Goal: Task Accomplishment & Management: Complete application form

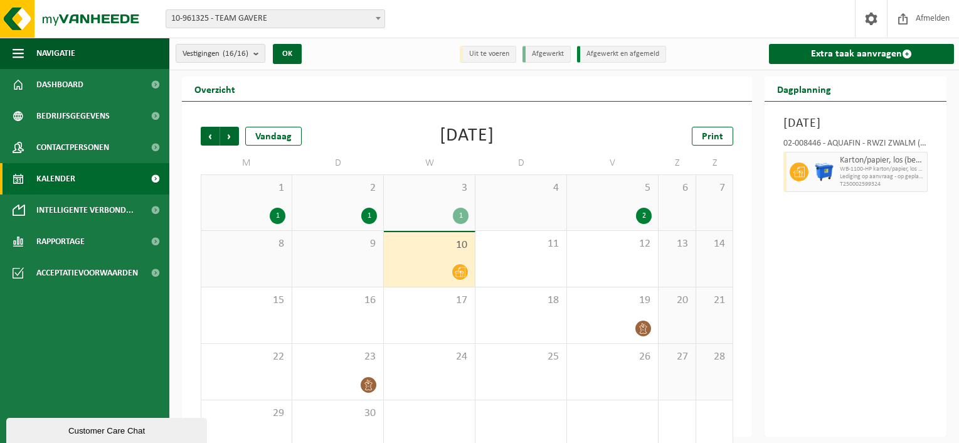
click at [379, 16] on span at bounding box center [378, 18] width 13 height 16
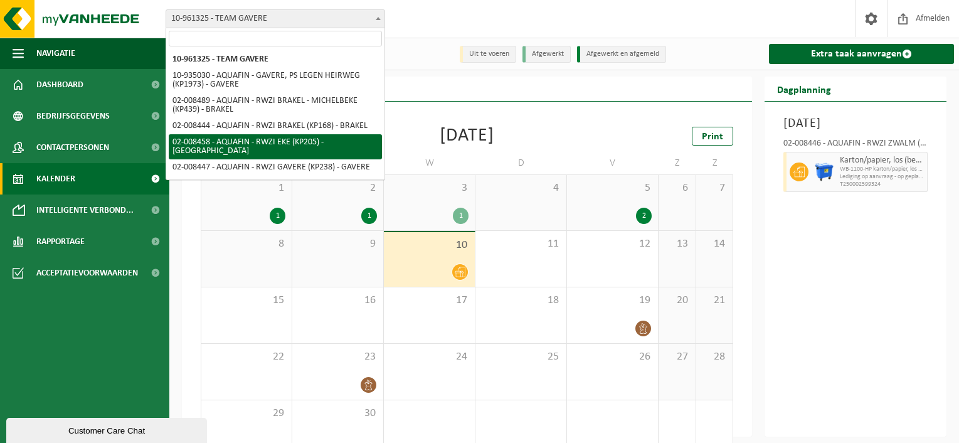
select select "1267"
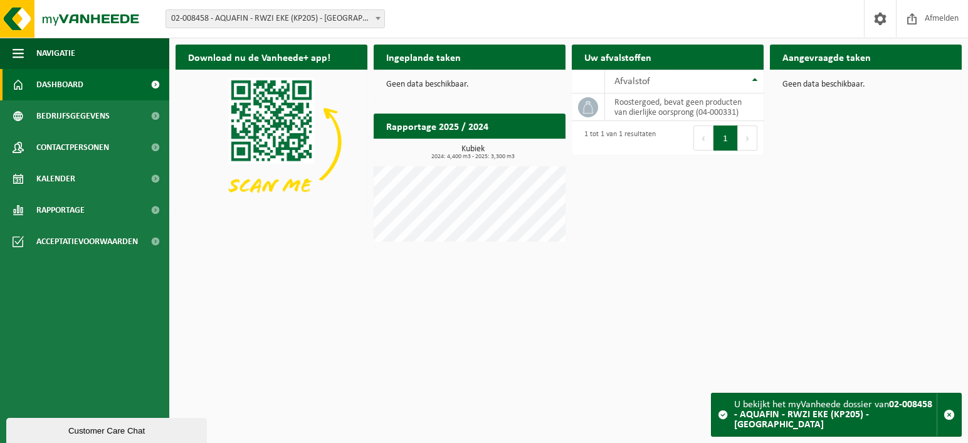
click at [728, 139] on button "1" at bounding box center [726, 137] width 24 height 25
click at [673, 83] on div "Afvalstof" at bounding box center [682, 82] width 134 height 10
click at [725, 136] on button "1" at bounding box center [726, 137] width 24 height 25
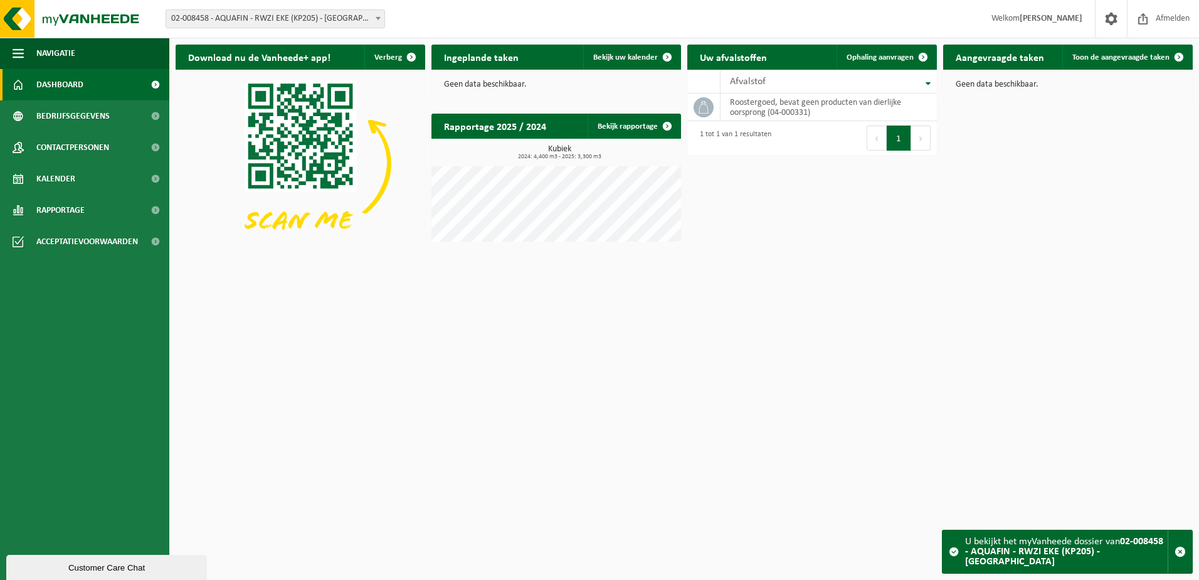
click at [666, 132] on span at bounding box center [667, 126] width 25 height 25
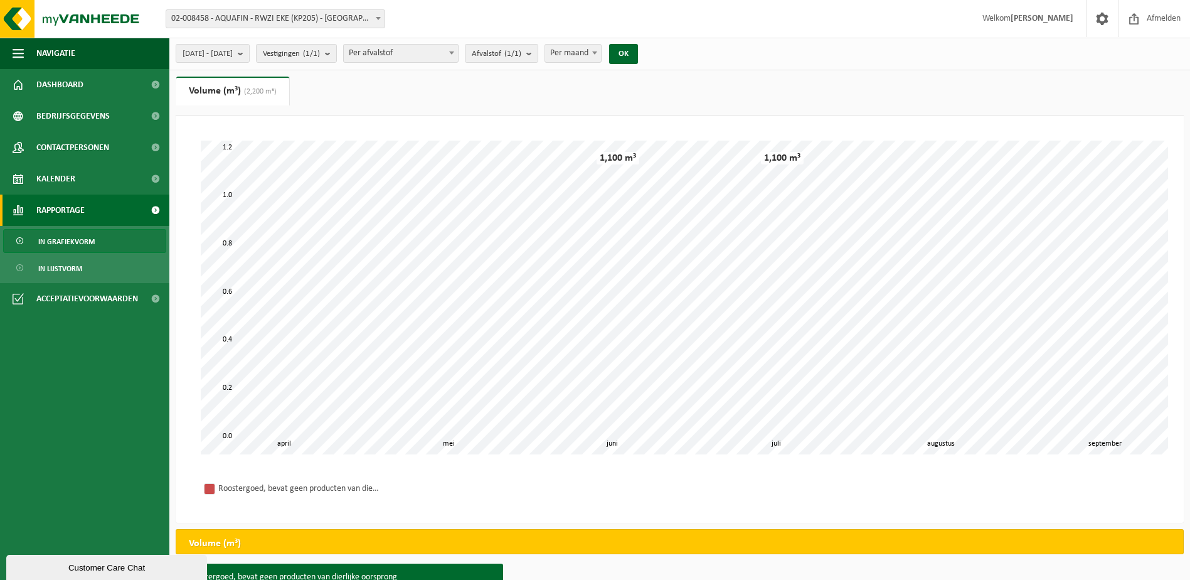
click at [220, 16] on span "02-008458 - AQUAFIN - RWZI EKE (KP205) - [GEOGRAPHIC_DATA]" at bounding box center [275, 19] width 218 height 18
drag, startPoint x: 368, startPoint y: 534, endPoint x: 430, endPoint y: 530, distance: 61.6
click at [429, 530] on div "Volume (m³)" at bounding box center [680, 541] width 1008 height 25
drag, startPoint x: 29, startPoint y: 56, endPoint x: 115, endPoint y: 56, distance: 85.9
click at [29, 56] on button "Navigatie" at bounding box center [84, 53] width 169 height 31
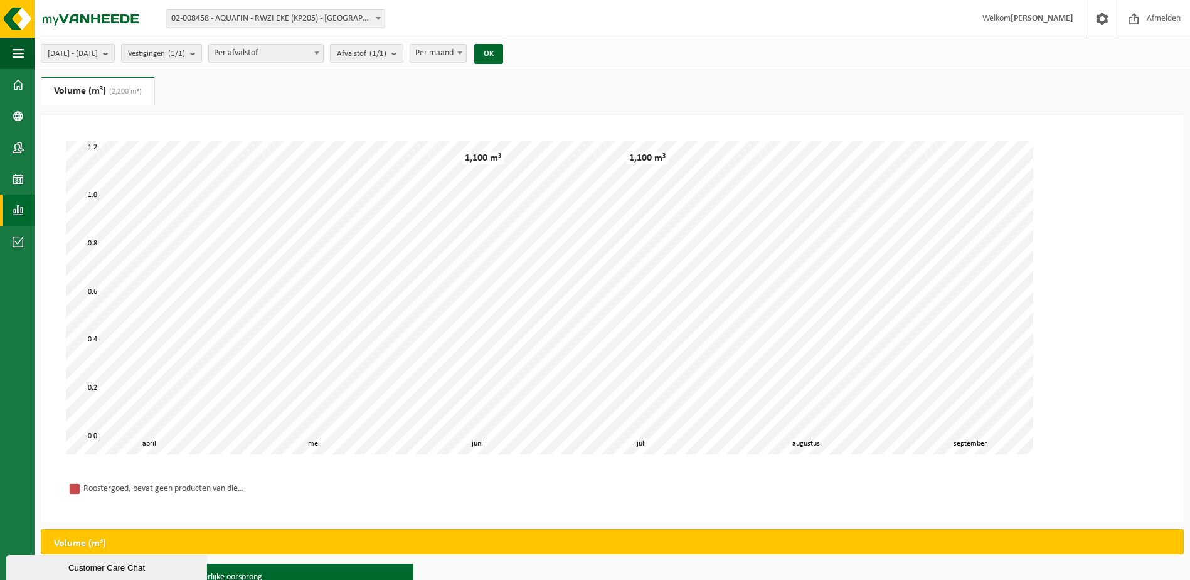
click at [19, 51] on span "button" at bounding box center [18, 53] width 11 height 31
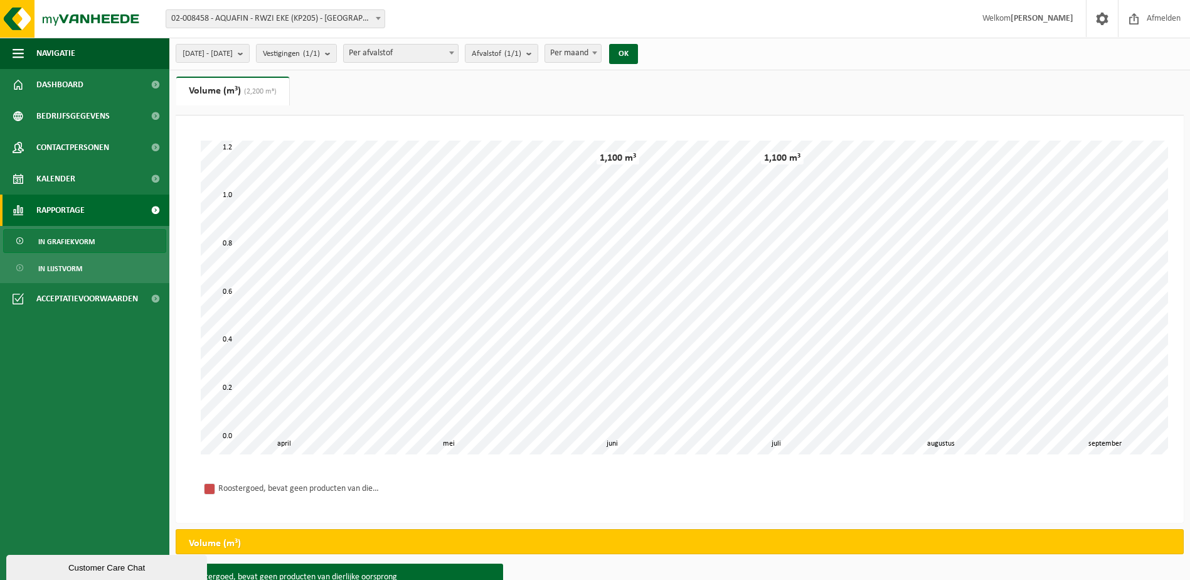
click at [78, 14] on img at bounding box center [75, 19] width 151 height 38
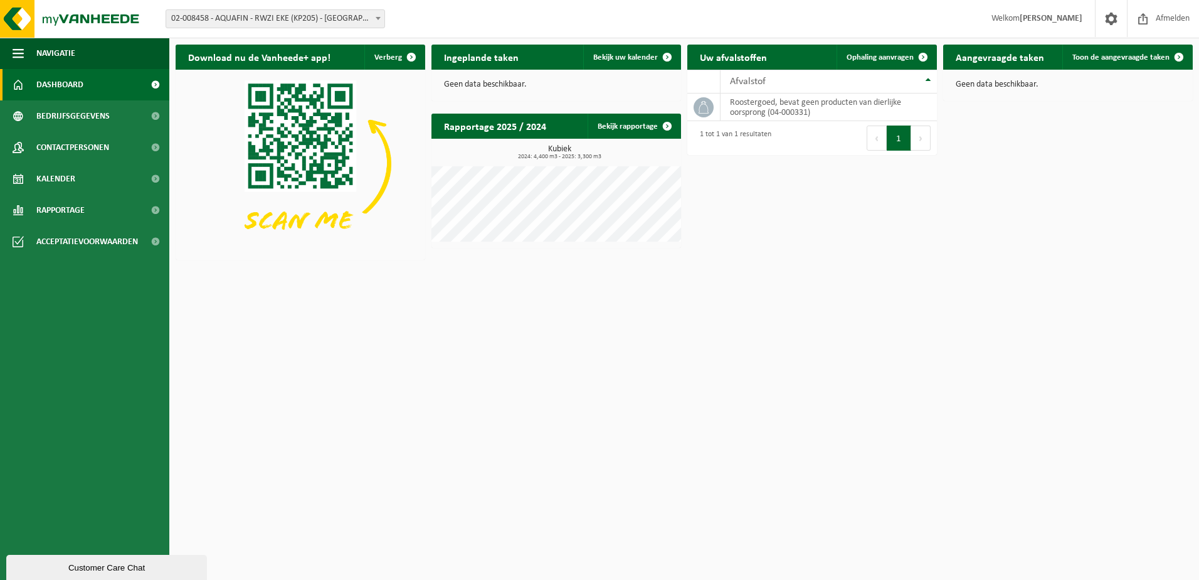
click at [750, 111] on td "roostergoed, bevat geen producten van dierlijke oorsprong (04-000331)" at bounding box center [829, 107] width 216 height 28
drag, startPoint x: 692, startPoint y: 107, endPoint x: 703, endPoint y: 105, distance: 11.4
click at [693, 106] on td at bounding box center [703, 107] width 33 height 28
click at [703, 105] on icon at bounding box center [703, 107] width 13 height 13
click at [1150, 56] on span "Toon de aangevraagde taken" at bounding box center [1121, 57] width 97 height 8
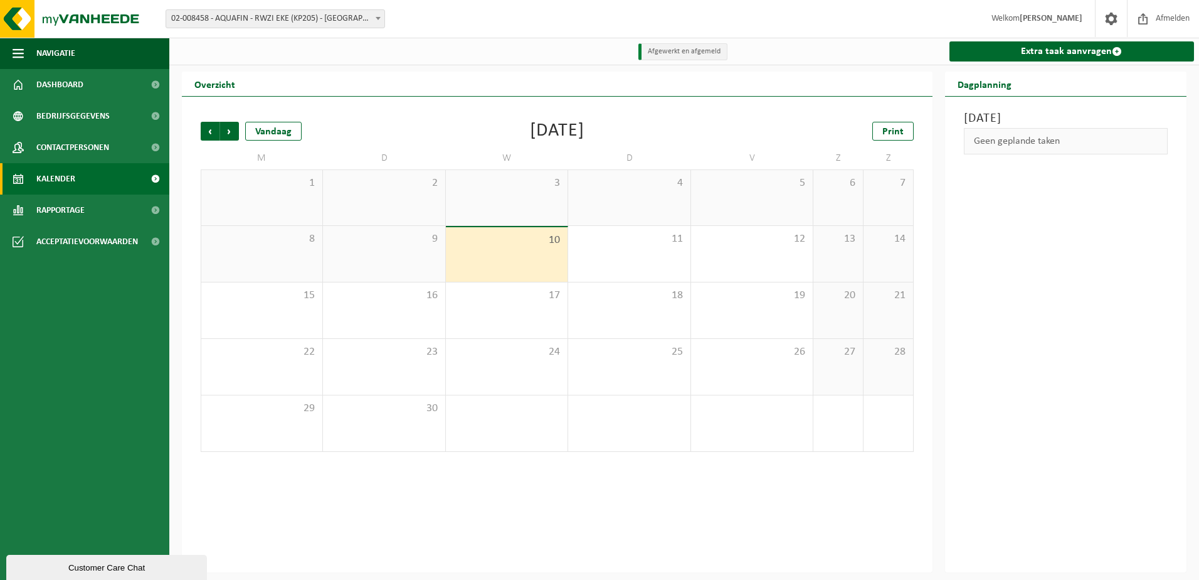
click at [1080, 55] on link "Extra taak aanvragen" at bounding box center [1072, 51] width 245 height 20
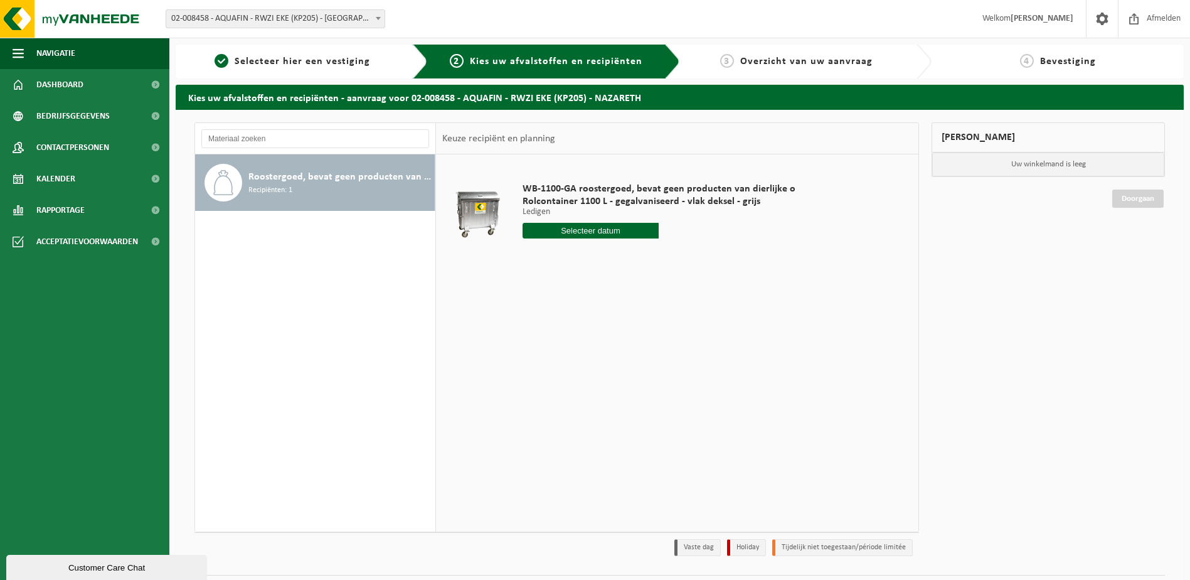
click at [574, 231] on input "text" at bounding box center [590, 231] width 137 height 16
click at [559, 336] on div "16" at bounding box center [556, 342] width 22 height 20
type input "Van 2025-09-16"
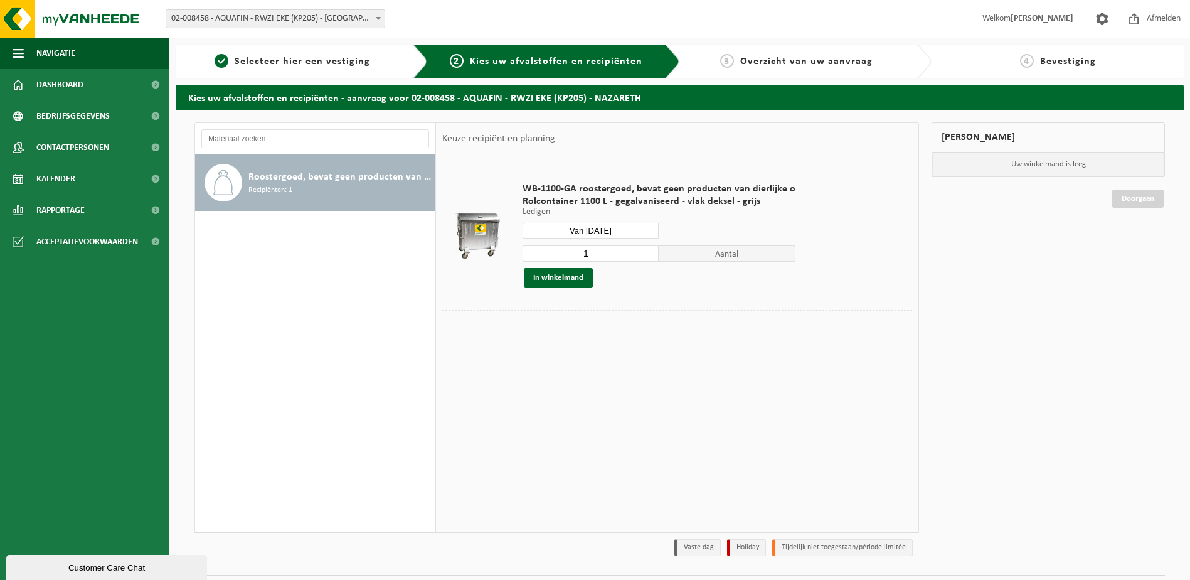
click at [554, 274] on button "In winkelmand" at bounding box center [558, 278] width 69 height 20
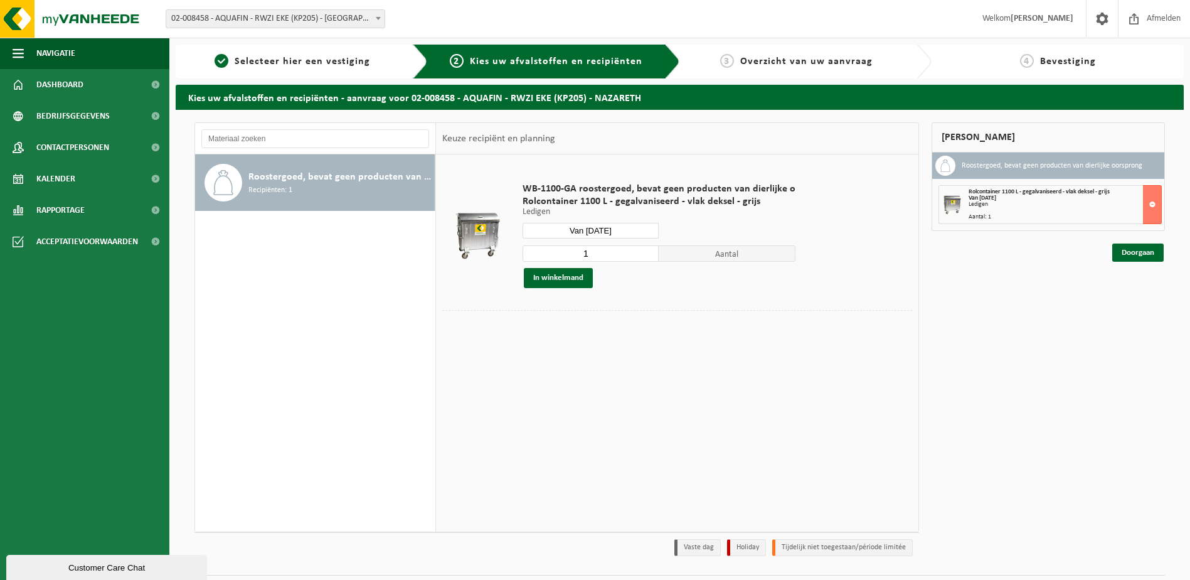
click at [1147, 252] on link "Doorgaan" at bounding box center [1137, 252] width 51 height 18
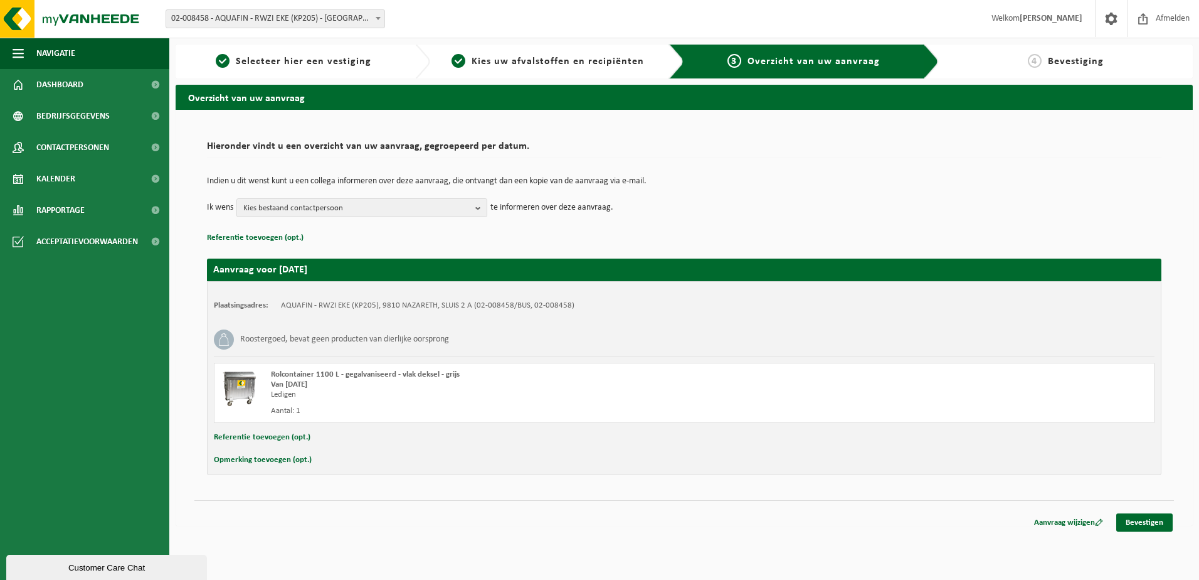
click at [1143, 521] on link "Bevestigen" at bounding box center [1144, 522] width 56 height 18
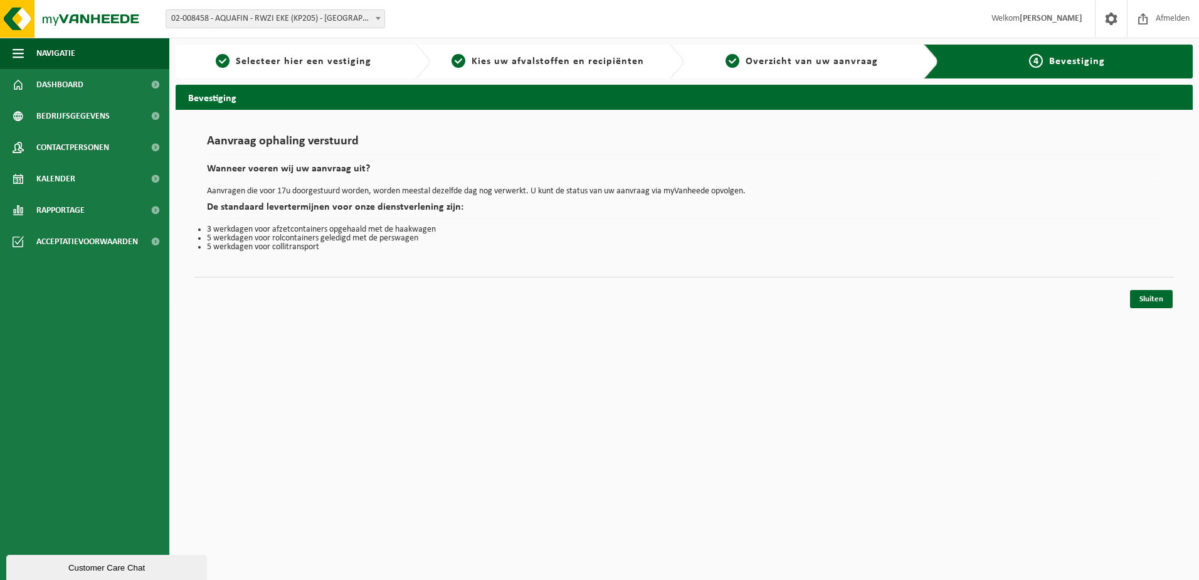
click at [1149, 295] on link "Sluiten" at bounding box center [1151, 299] width 43 height 18
